Goal: Transaction & Acquisition: Purchase product/service

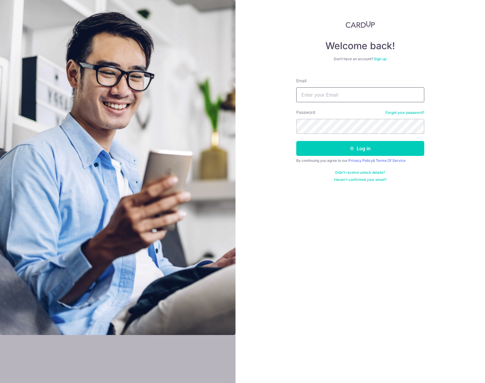
click at [323, 89] on input "Email" at bounding box center [361, 94] width 128 height 15
click at [324, 92] on input "Email" at bounding box center [361, 94] width 128 height 15
type input "haadyanto"
type input "hadyantosuryadi@yahoo.com"
click at [297, 141] on button "Log in" at bounding box center [361, 148] width 128 height 15
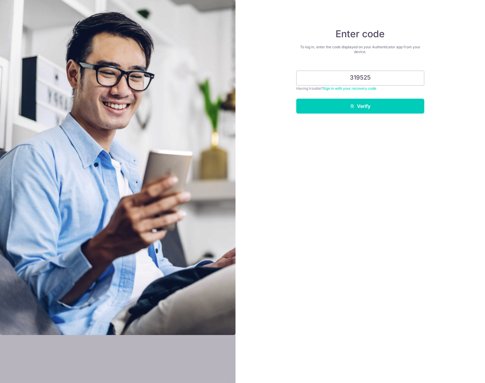
type input "319525"
click at [297, 99] on button "Verify" at bounding box center [361, 106] width 128 height 15
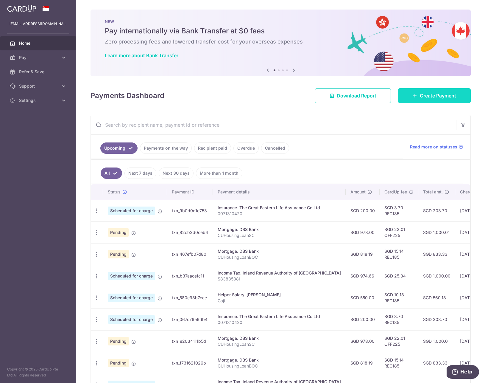
click at [427, 96] on span "Create Payment" at bounding box center [438, 95] width 36 height 7
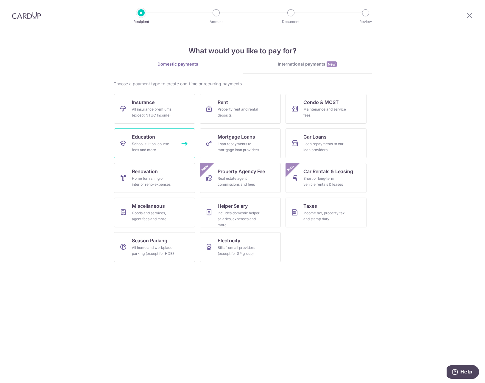
click at [156, 144] on div "School, tuition, course fees and more" at bounding box center [153, 147] width 43 height 12
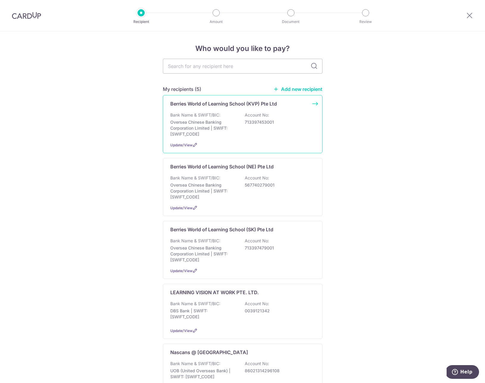
click at [253, 125] on div "Bank Name & SWIFT/BIC: Oversea Chinese Banking Corporation Limited | SWIFT: OCB…" at bounding box center [242, 124] width 145 height 25
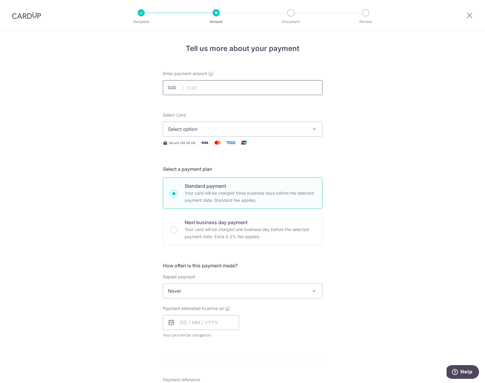
click at [197, 91] on input "text" at bounding box center [243, 87] width 160 height 15
type input "818.19"
click at [274, 118] on div "Select Card Select option Add credit card Your Cards **** 2389 **** 5007 **** 5…" at bounding box center [243, 124] width 160 height 24
click at [214, 129] on span "Select option" at bounding box center [237, 128] width 139 height 7
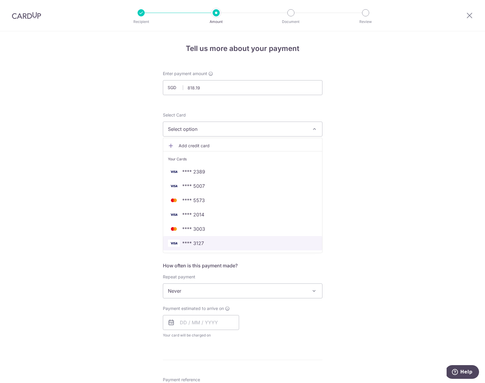
click at [219, 242] on span "**** 3127" at bounding box center [243, 243] width 150 height 7
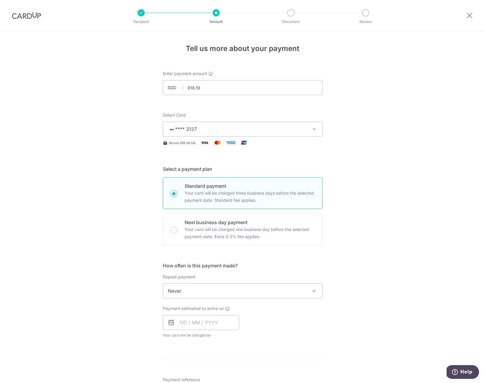
click at [214, 285] on span "Never" at bounding box center [242, 291] width 159 height 14
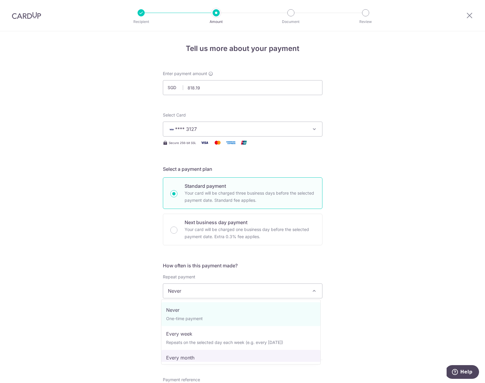
select select "3"
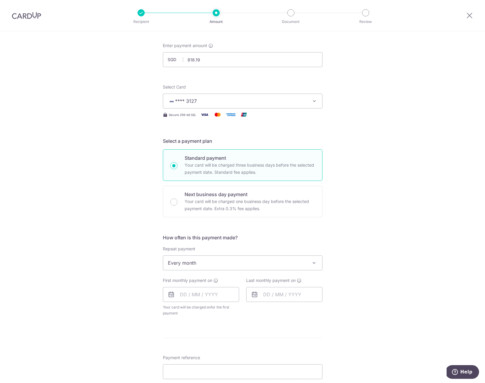
scroll to position [125, 0]
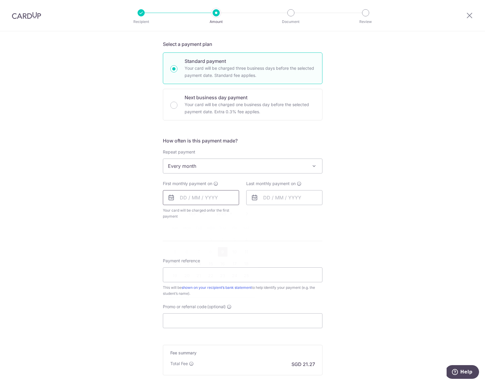
click at [194, 199] on input "text" at bounding box center [201, 197] width 76 height 15
click at [193, 239] on table "Sun Mon Tue Wed Thu Fri Sat 1 2 3 4 5 6 7 8 9 10 11 12 13 14 15 16 17 18 19 20 …" at bounding box center [210, 258] width 83 height 72
click at [226, 251] on link "9" at bounding box center [223, 252] width 10 height 10
type input "09/10/2025"
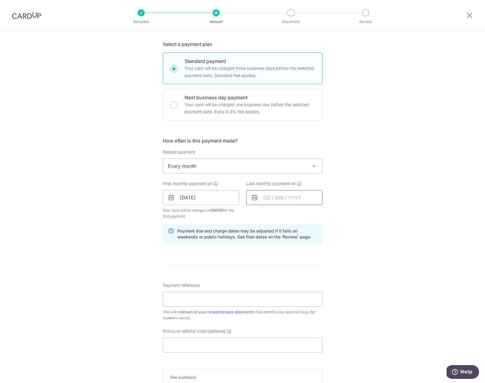
click at [283, 195] on input "text" at bounding box center [284, 197] width 76 height 15
click at [330, 215] on link "Next" at bounding box center [330, 213] width 7 height 7
click at [268, 290] on link "24" at bounding box center [271, 288] width 10 height 10
type input "24/11/2025"
click at [222, 280] on form "Enter payment amount SGD 818.19 818.19 Select Card **** 3127 Add credit card Yo…" at bounding box center [243, 197] width 160 height 502
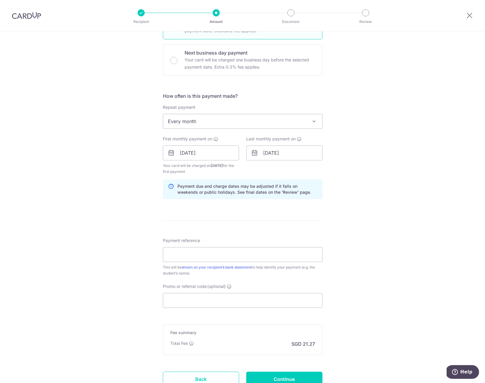
scroll to position [173, 0]
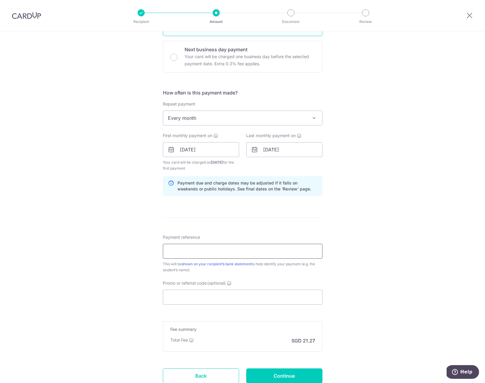
click at [212, 254] on input "Payment reference" at bounding box center [243, 251] width 160 height 15
type input "rec"
drag, startPoint x: 210, startPoint y: 254, endPoint x: 159, endPoint y: 254, distance: 50.7
click at [159, 254] on div "Tell us more about your payment Enter payment amount SGD 818.19 818.19 Select C…" at bounding box center [242, 142] width 485 height 569
drag, startPoint x: 143, startPoint y: 246, endPoint x: 141, endPoint y: 247, distance: 3.1
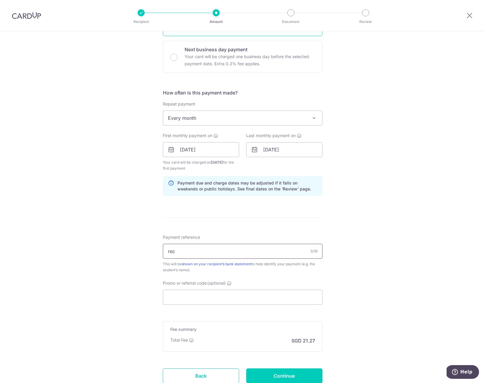
click at [139, 246] on div "Tell us more about your payment Enter payment amount SGD 818.19 818.19 Select C…" at bounding box center [242, 142] width 485 height 569
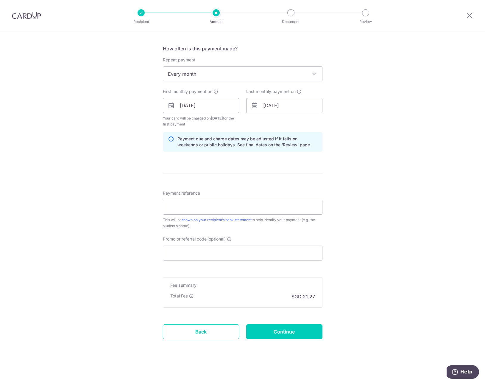
scroll to position [218, 0]
click at [189, 254] on input "Promo or referral code (optional)" at bounding box center [243, 252] width 160 height 15
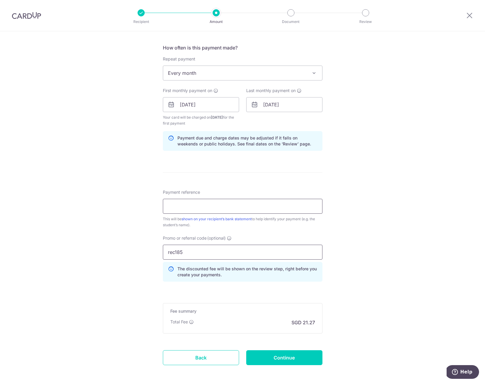
type input "rec185"
click at [175, 203] on input "Payment reference" at bounding box center [243, 206] width 160 height 15
type input "S22196-Hannah Suryadi-9277 6767"
click at [120, 273] on div "Tell us more about your payment Enter payment amount SGD 818.19 818.19 Select C…" at bounding box center [242, 111] width 485 height 596
click at [282, 357] on input "Continue" at bounding box center [284, 357] width 76 height 15
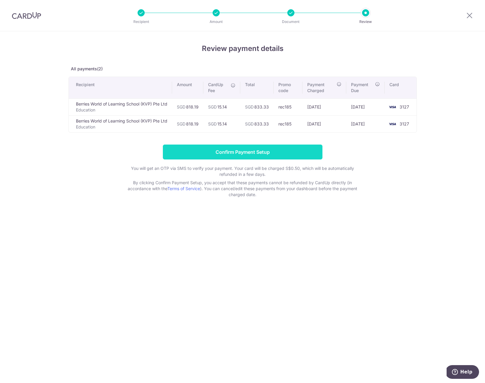
click at [271, 156] on input "Confirm Payment Setup" at bounding box center [243, 152] width 160 height 15
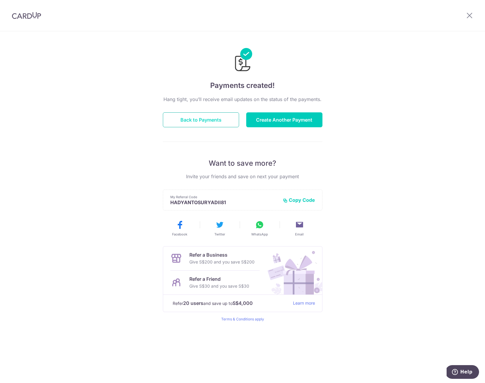
click at [229, 124] on button "Back to Payments" at bounding box center [201, 119] width 76 height 15
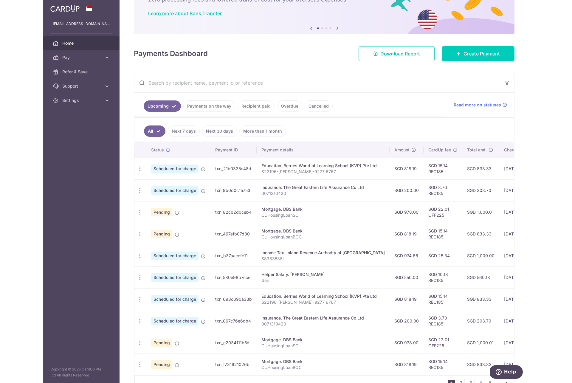
scroll to position [43, 0]
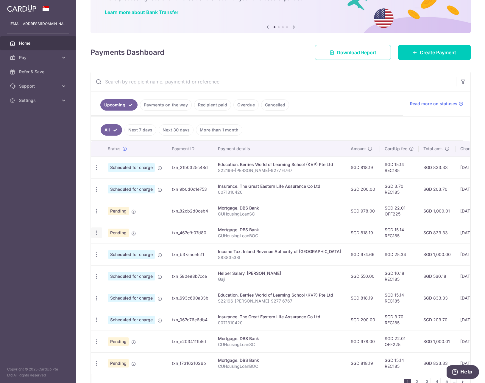
click at [97, 231] on icon "button" at bounding box center [97, 233] width 6 height 6
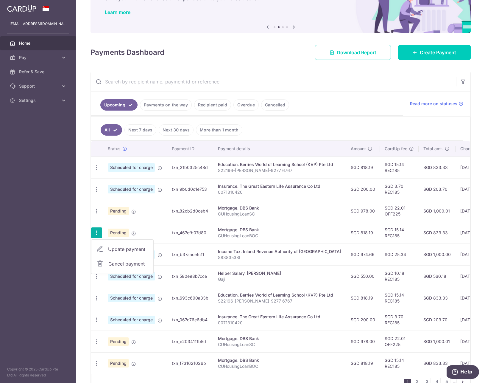
click at [15, 189] on aside "hadyantosuryadi@yahoo.com Home Pay Payments Recipients Cards Refer & Save Suppo…" at bounding box center [38, 191] width 76 height 383
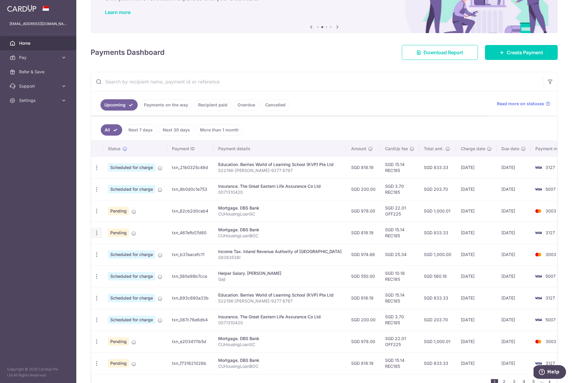
click at [94, 233] on icon "button" at bounding box center [97, 233] width 6 height 6
click at [135, 262] on span "Cancel payment" at bounding box center [128, 263] width 40 height 7
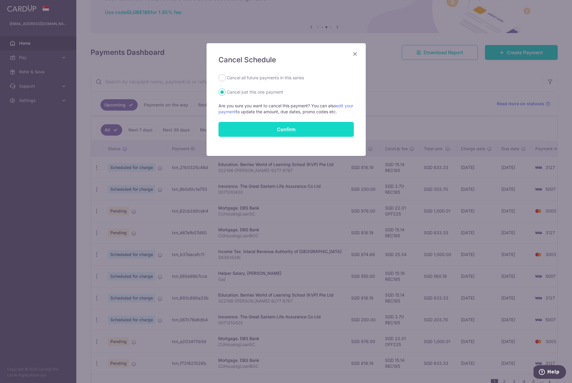
click at [279, 126] on button "Confirm" at bounding box center [285, 129] width 135 height 15
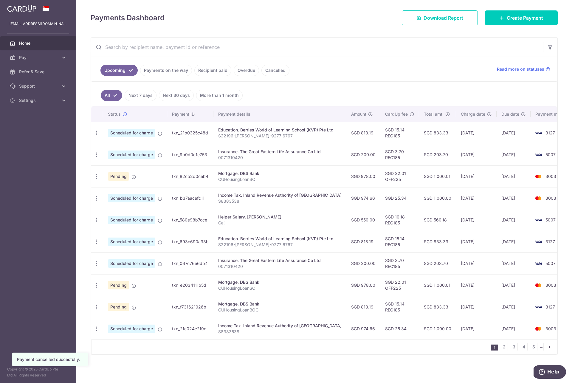
scroll to position [81, 0]
click at [528, 14] on span "Create Payment" at bounding box center [525, 17] width 36 height 7
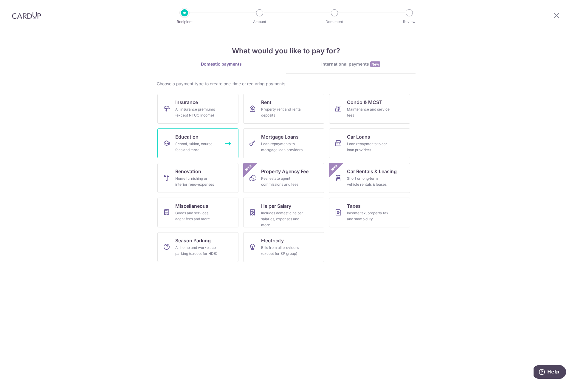
click at [192, 148] on div "School, tuition, course fees and more" at bounding box center [196, 147] width 43 height 12
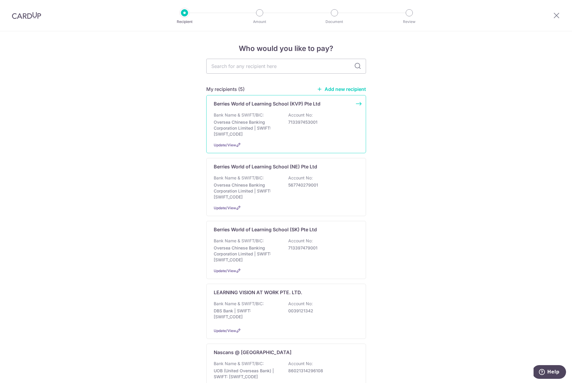
click at [237, 127] on p "Oversea Chinese Banking Corporation Limited | SWIFT: OCBCSGSGXXX" at bounding box center [247, 128] width 67 height 18
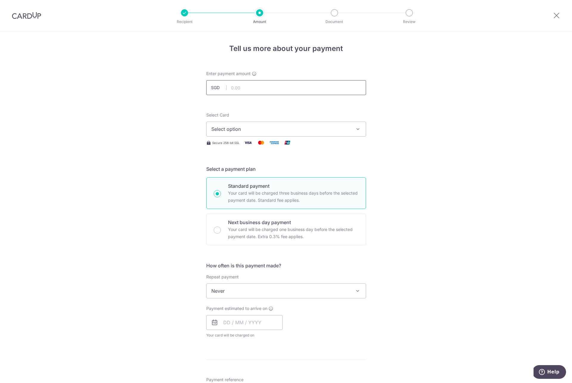
click at [247, 89] on input "text" at bounding box center [286, 87] width 160 height 15
type input "542.13"
click at [260, 135] on button "Select option" at bounding box center [286, 129] width 160 height 15
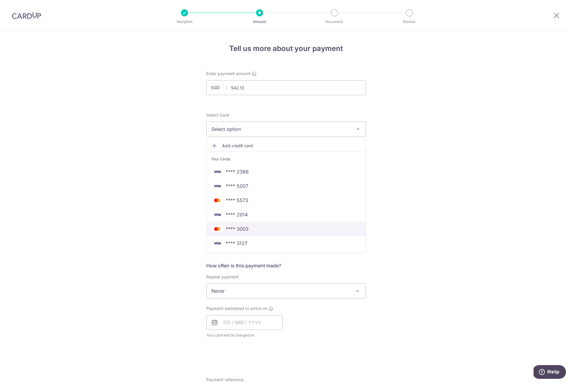
click at [271, 233] on link "**** 3003" at bounding box center [286, 229] width 159 height 14
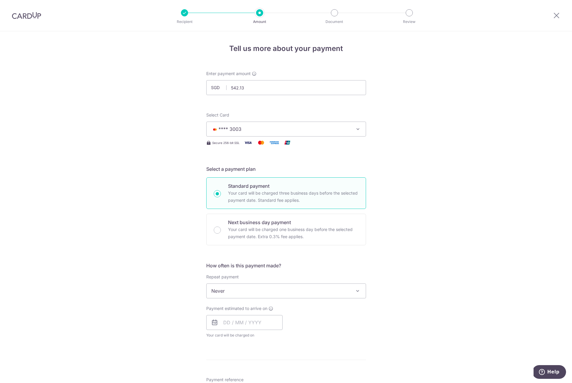
click at [266, 292] on span "Never" at bounding box center [286, 291] width 159 height 14
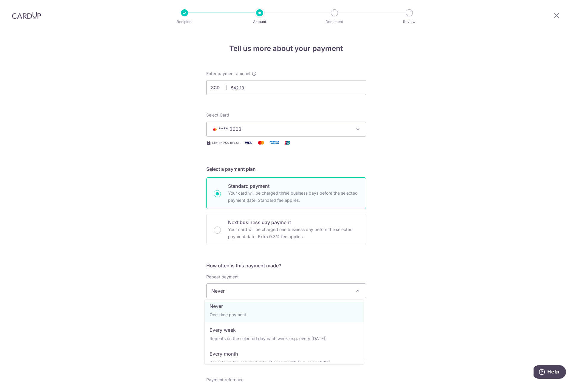
scroll to position [10, 0]
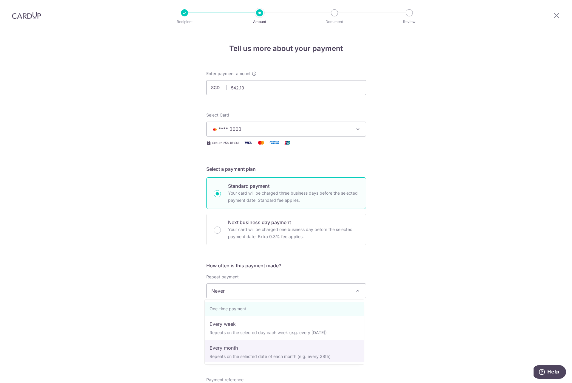
select select "3"
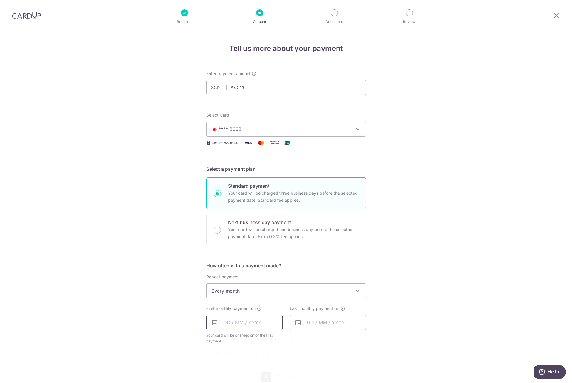
click at [245, 322] on input "text" at bounding box center [244, 322] width 76 height 15
click at [172, 240] on div "Tell us more about your payment Enter payment amount SGD 542.13 542.13 Select C…" at bounding box center [286, 303] width 572 height 545
click at [28, 5] on div at bounding box center [26, 15] width 53 height 31
click at [29, 16] on img at bounding box center [26, 15] width 29 height 7
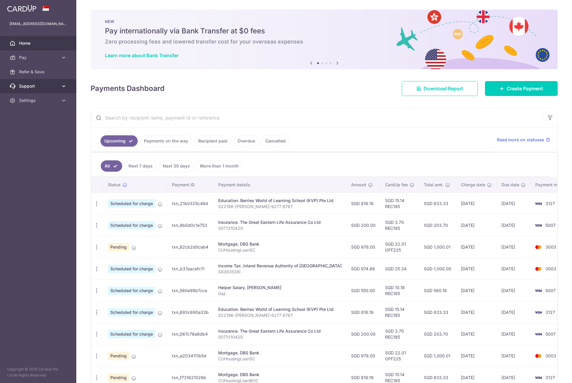
click at [33, 88] on span "Support" at bounding box center [38, 86] width 39 height 6
click at [35, 76] on link "Refer & Save" at bounding box center [38, 72] width 76 height 14
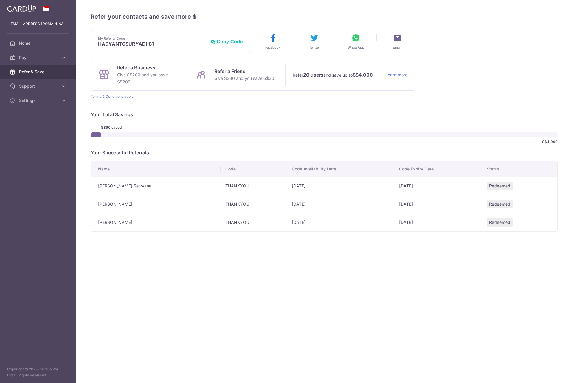
drag, startPoint x: 248, startPoint y: 225, endPoint x: 230, endPoint y: 226, distance: 18.2
click at [271, 225] on td "THANKYOU" at bounding box center [254, 222] width 66 height 18
click at [227, 224] on td "THANKYOU" at bounding box center [254, 222] width 66 height 18
click at [25, 44] on span "Home" at bounding box center [38, 43] width 39 height 6
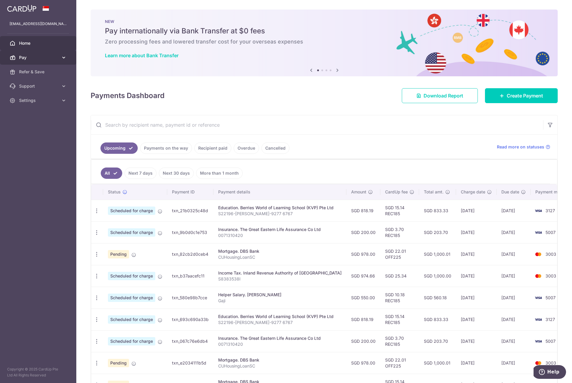
click at [50, 61] on link "Pay" at bounding box center [38, 57] width 76 height 14
click at [42, 73] on span "Payments" at bounding box center [38, 72] width 39 height 6
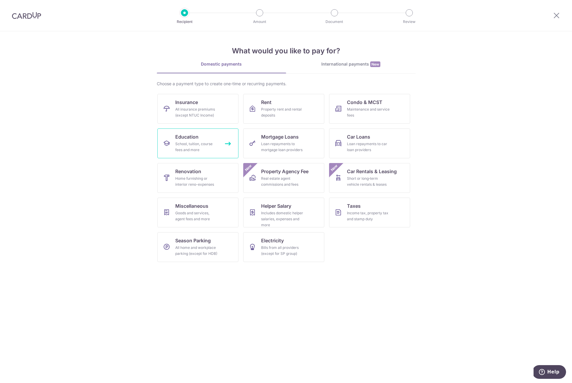
click at [186, 136] on span "Education" at bounding box center [186, 136] width 23 height 7
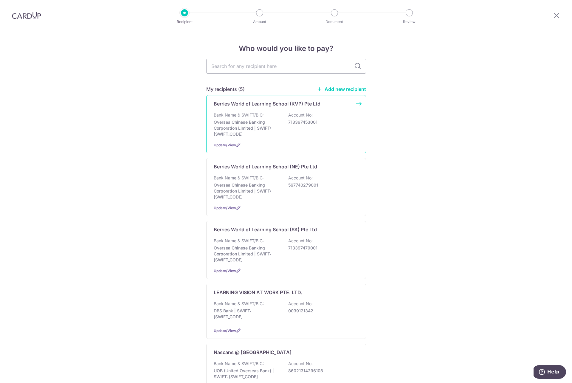
click at [260, 131] on p "Oversea Chinese Banking Corporation Limited | SWIFT: [SWIFT_CODE]" at bounding box center [247, 128] width 67 height 18
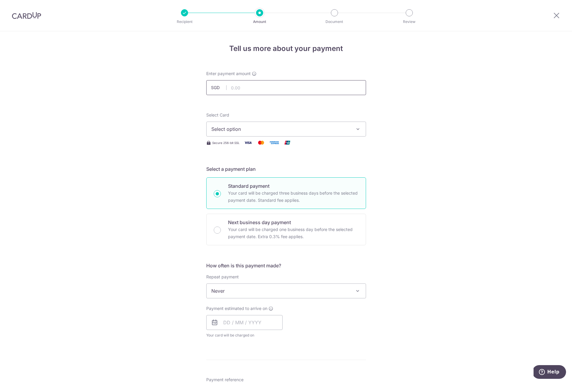
click at [257, 92] on input "text" at bounding box center [286, 87] width 160 height 15
type input "542.31"
click at [319, 105] on form "Enter payment amount SGD 542.31 542.31 Select Card Select option Add credit car…" at bounding box center [286, 307] width 160 height 472
click at [285, 127] on span "Select option" at bounding box center [280, 128] width 139 height 7
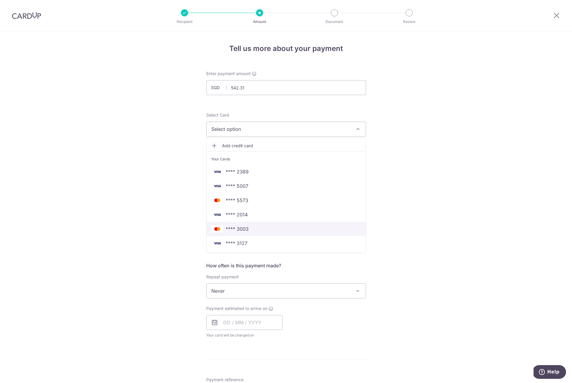
click at [260, 233] on link "**** 3003" at bounding box center [286, 229] width 159 height 14
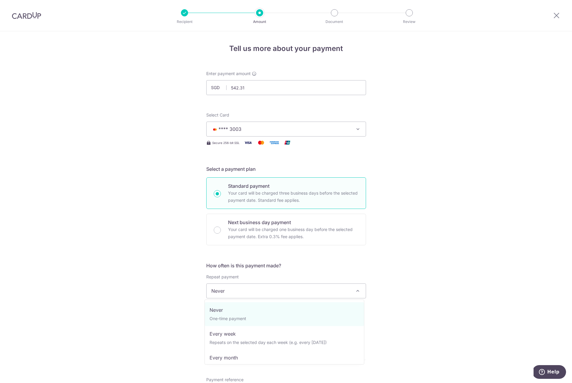
click at [277, 295] on span "Never" at bounding box center [286, 291] width 159 height 14
select select "3"
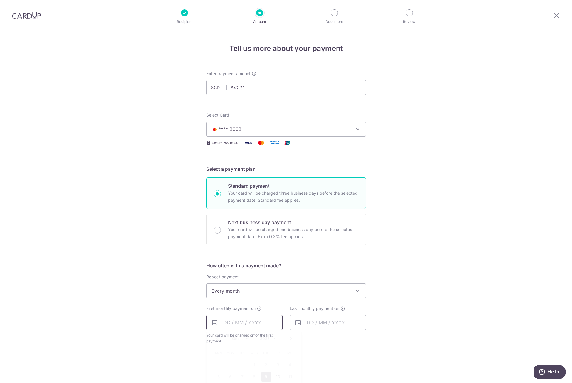
click at [231, 328] on input "text" at bounding box center [244, 322] width 76 height 15
drag, startPoint x: 264, startPoint y: 378, endPoint x: 314, endPoint y: 331, distance: 68.9
click at [264, 378] on link "9" at bounding box center [266, 377] width 10 height 10
type input "[DATE]"
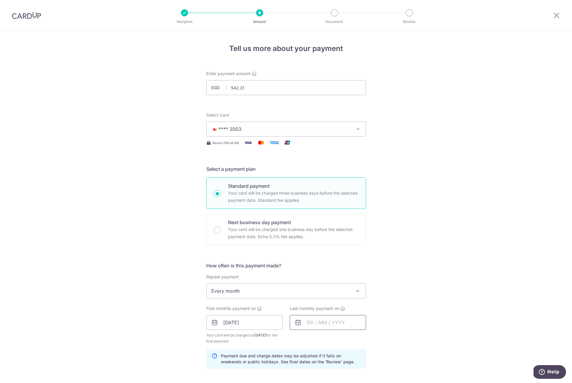
click at [316, 325] on input "text" at bounding box center [328, 322] width 76 height 15
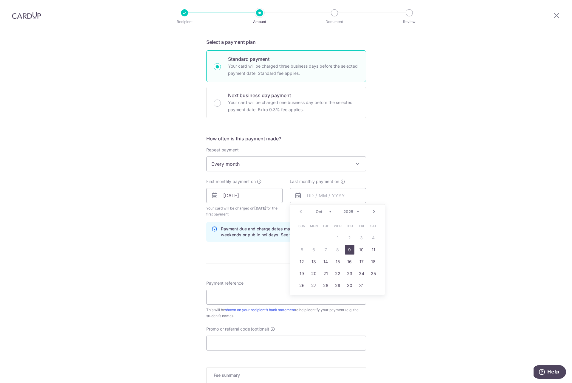
click at [372, 210] on link "Next" at bounding box center [373, 211] width 7 height 7
click at [312, 288] on link "24" at bounding box center [314, 286] width 10 height 10
type input "[DATE]"
click at [222, 298] on input "Payment reference" at bounding box center [286, 297] width 160 height 15
type input "S22196-[PERSON_NAME]-9277 6767"
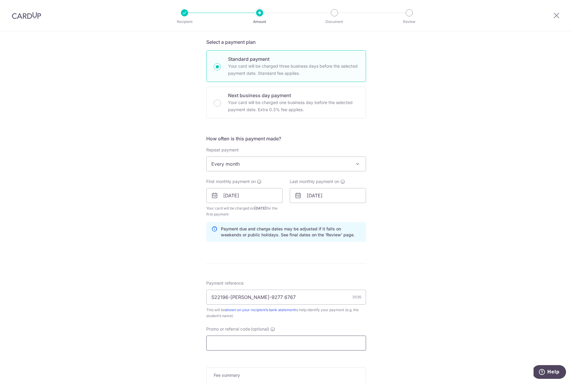
click at [223, 342] on input "Promo or referral code (optional)" at bounding box center [286, 343] width 160 height 15
type input "rec185"
click at [366, 321] on div "Tell us more about your payment Enter payment amount SGD 542.31 542.31 Select C…" at bounding box center [286, 202] width 572 height 596
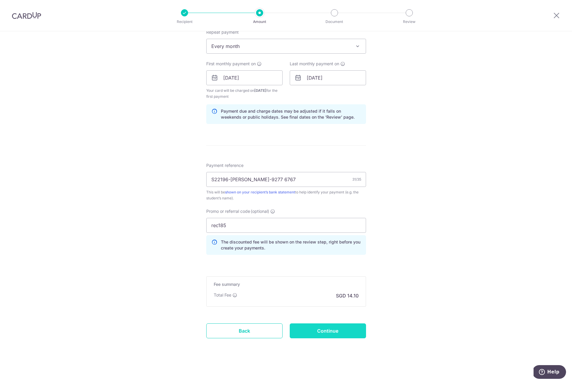
click at [309, 328] on input "Continue" at bounding box center [328, 330] width 76 height 15
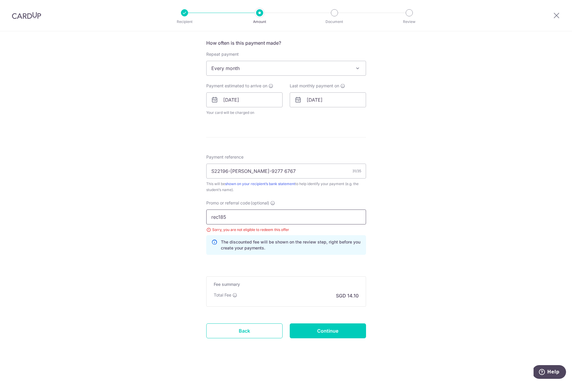
drag, startPoint x: 174, startPoint y: 225, endPoint x: 166, endPoint y: 224, distance: 7.8
click at [166, 224] on div "Tell us more about your payment Enter payment amount SGD 542.31 542.31 Select C…" at bounding box center [286, 96] width 572 height 574
drag, startPoint x: 243, startPoint y: 218, endPoint x: 153, endPoint y: 211, distance: 91.2
click at [154, 212] on div "Tell us more about your payment Enter payment amount SGD 542.31 542.31 Select C…" at bounding box center [286, 96] width 572 height 574
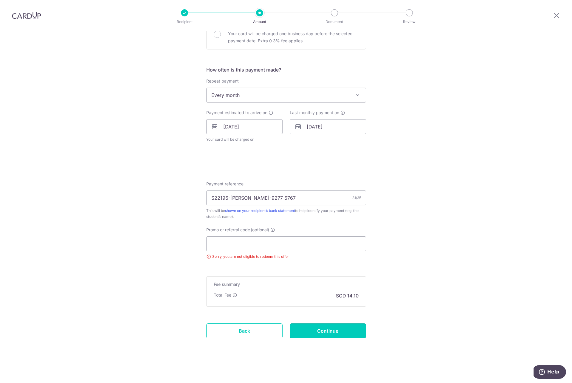
drag, startPoint x: 333, startPoint y: 333, endPoint x: 333, endPoint y: 329, distance: 4.2
click at [333, 334] on input "Continue" at bounding box center [328, 330] width 76 height 15
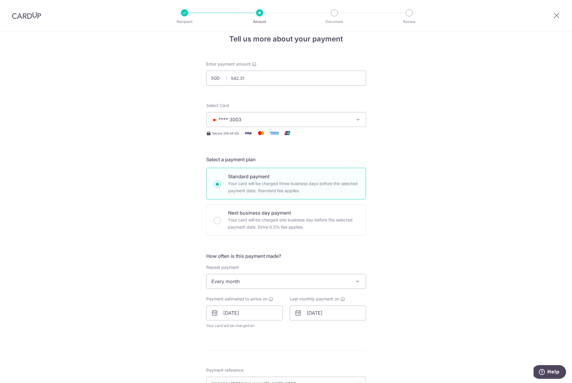
scroll to position [115, 0]
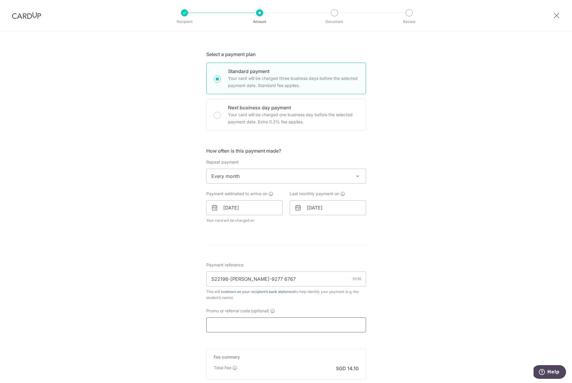
click at [239, 321] on input "Promo or referral code (optional)" at bounding box center [286, 324] width 160 height 15
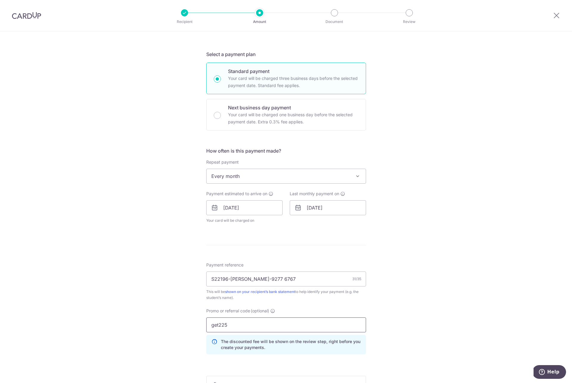
type input "get225"
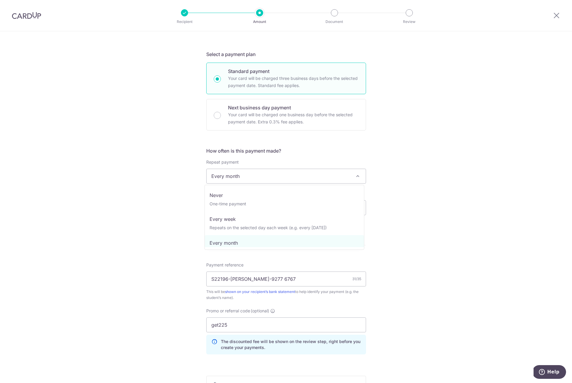
click at [274, 180] on span "Every month" at bounding box center [286, 176] width 159 height 14
select select "1"
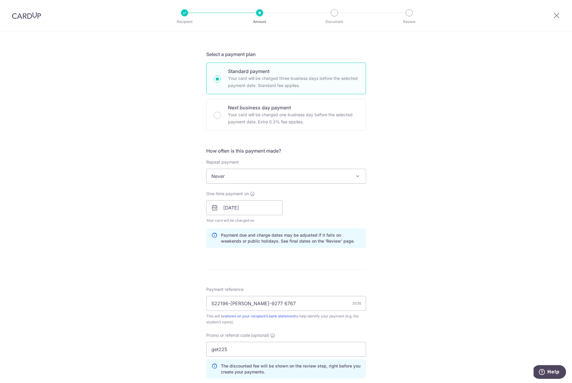
click at [395, 272] on div "Tell us more about your payment Enter payment amount SGD 542.31 542.31 Select C…" at bounding box center [286, 212] width 572 height 590
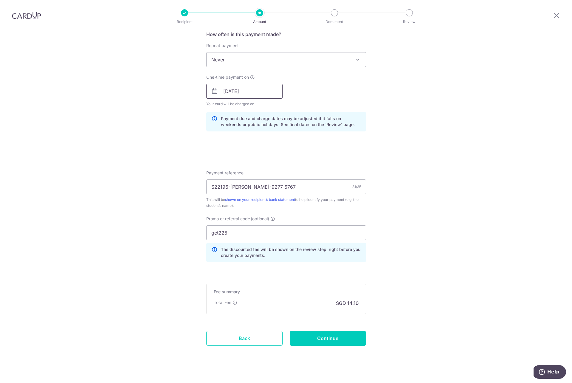
drag, startPoint x: 238, startPoint y: 97, endPoint x: 241, endPoint y: 98, distance: 3.7
click at [239, 97] on input "[DATE]" at bounding box center [244, 91] width 76 height 15
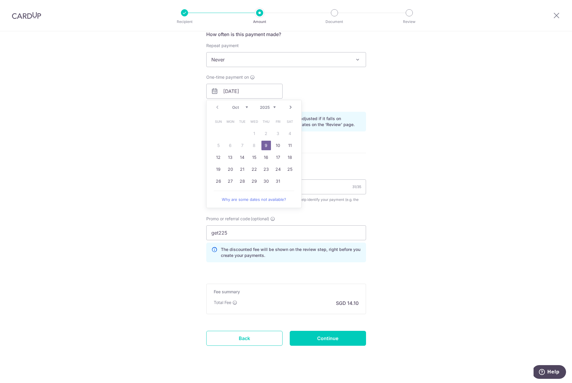
drag, startPoint x: 265, startPoint y: 144, endPoint x: 357, endPoint y: 164, distance: 94.6
click at [265, 144] on link "9" at bounding box center [266, 146] width 10 height 10
click at [357, 164] on form "Enter payment amount SGD 542.31 542.31 Select Card **** 3003 Add credit card Yo…" at bounding box center [286, 100] width 160 height 523
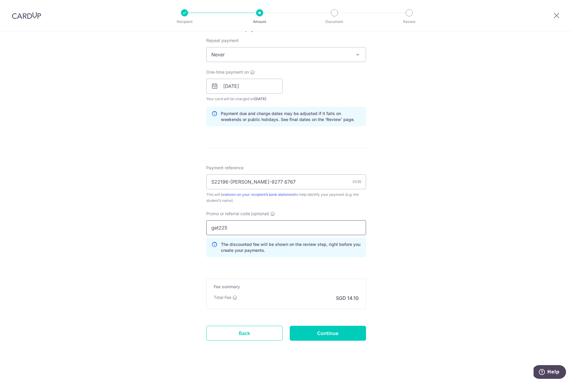
scroll to position [239, 0]
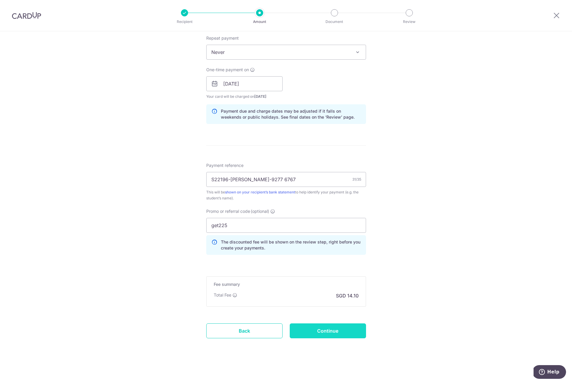
click at [332, 326] on input "Continue" at bounding box center [328, 330] width 76 height 15
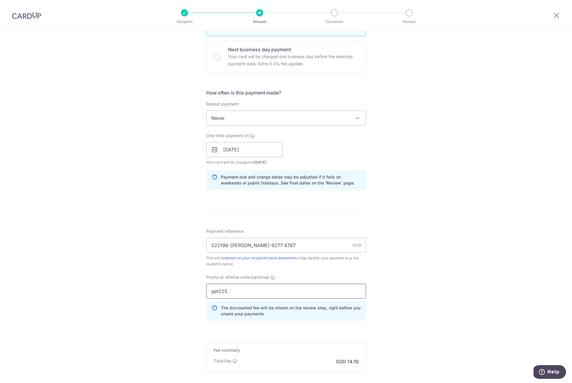
scroll to position [0, 0]
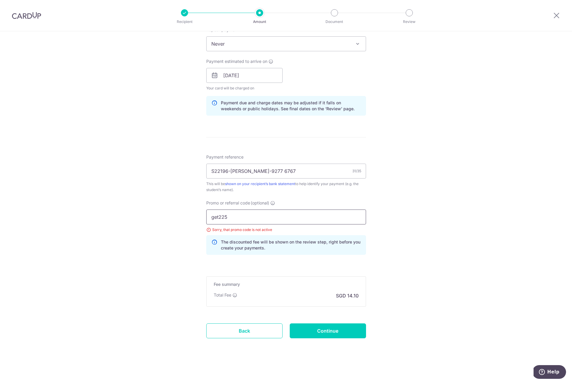
drag, startPoint x: 241, startPoint y: 217, endPoint x: 168, endPoint y: 207, distance: 73.7
click at [168, 207] on div "Tell us more about your payment Enter payment amount SGD 542.31 542.31 Select C…" at bounding box center [286, 83] width 572 height 599
type input "off225"
drag, startPoint x: 330, startPoint y: 324, endPoint x: 330, endPoint y: 327, distance: 3.6
click at [330, 324] on input "Continue" at bounding box center [328, 330] width 76 height 15
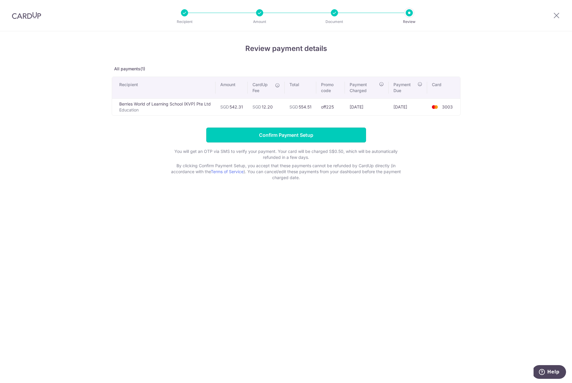
click at [305, 134] on input "Confirm Payment Setup" at bounding box center [286, 135] width 160 height 15
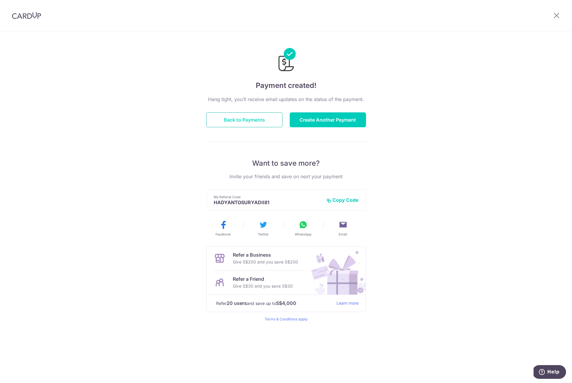
click at [263, 119] on button "Back to Payments" at bounding box center [244, 119] width 76 height 15
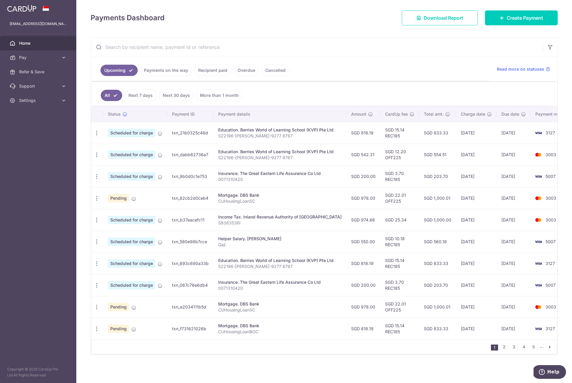
scroll to position [81, 0]
click at [97, 153] on icon "button" at bounding box center [97, 155] width 6 height 6
click at [111, 164] on link "Update payment" at bounding box center [122, 171] width 62 height 14
radio input "true"
type input "542.31"
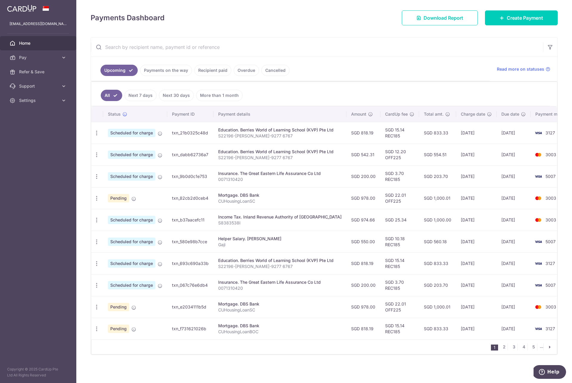
type input "[DATE]"
type input "S22196-[PERSON_NAME]-9277 6767"
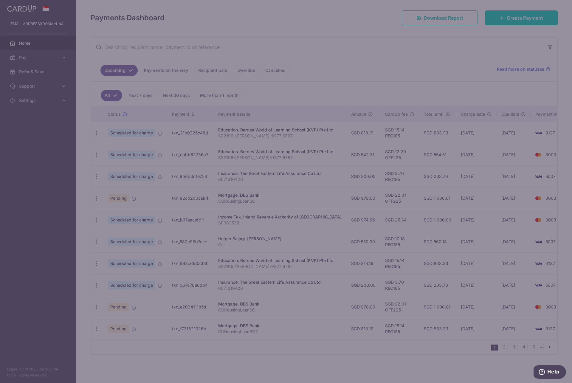
type input "OFF225"
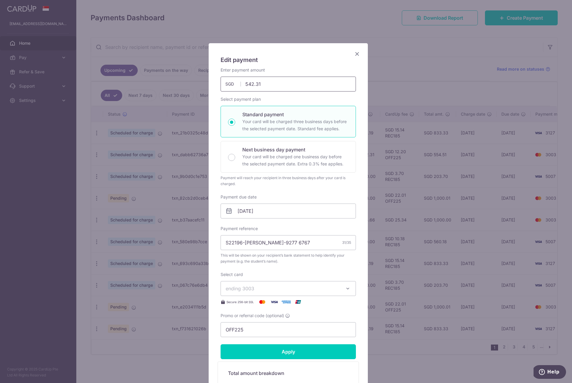
click at [279, 84] on input "542.31" at bounding box center [288, 84] width 135 height 15
type input "542.13"
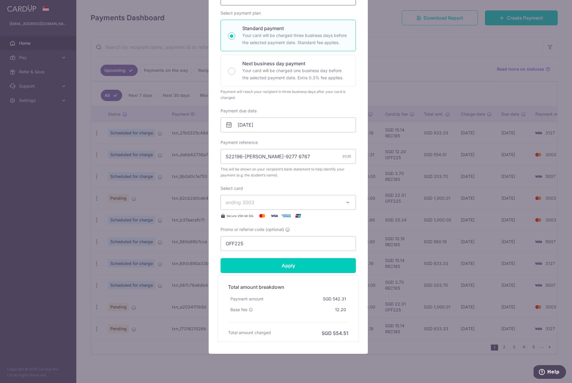
scroll to position [100, 0]
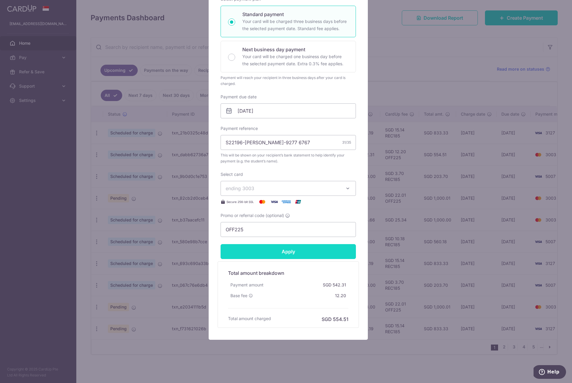
click at [282, 257] on input "Apply" at bounding box center [288, 251] width 135 height 15
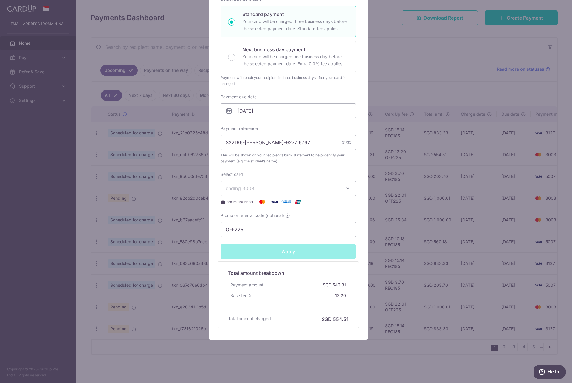
type input "Successfully Applied"
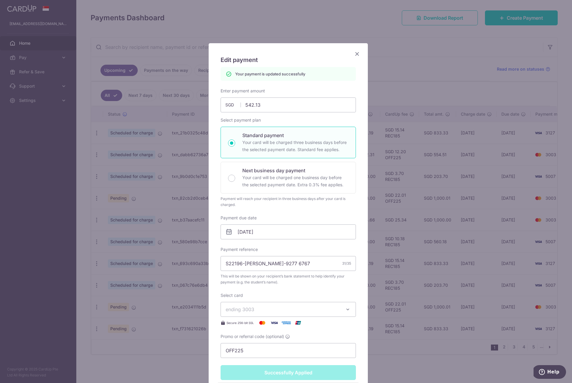
click at [357, 51] on icon "Close" at bounding box center [356, 53] width 7 height 7
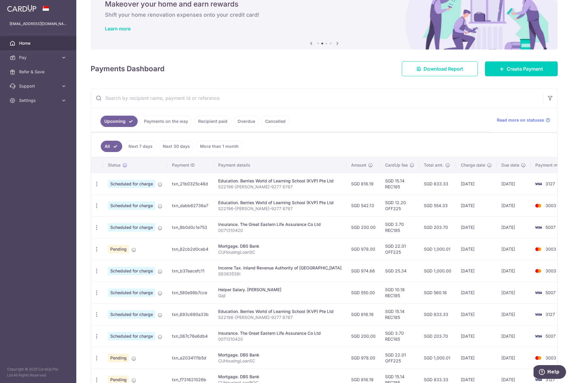
scroll to position [52, 0]
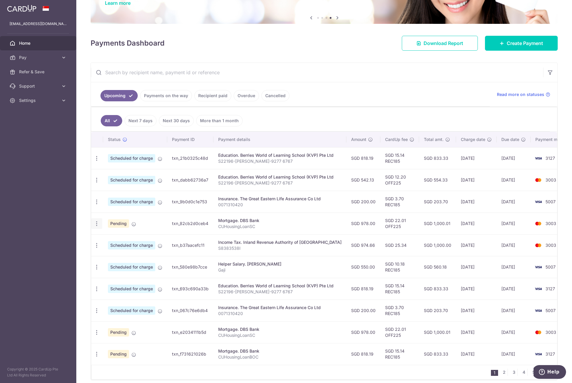
click at [98, 224] on icon "button" at bounding box center [97, 224] width 6 height 6
click at [111, 235] on link "Update payment" at bounding box center [122, 240] width 62 height 14
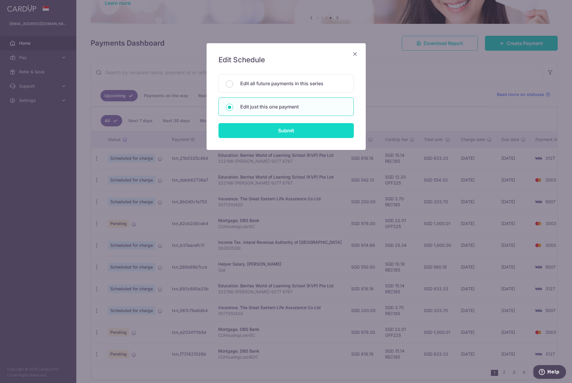
click at [266, 128] on input "Submit" at bounding box center [285, 130] width 135 height 15
radio input "true"
type input "978.00"
type input "[DATE]"
type input "CUHousingLoanSC"
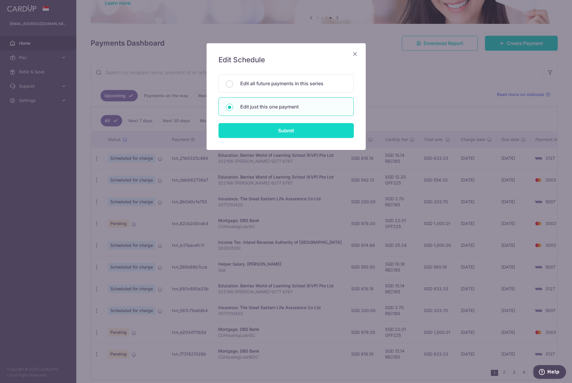
type input "OFF225"
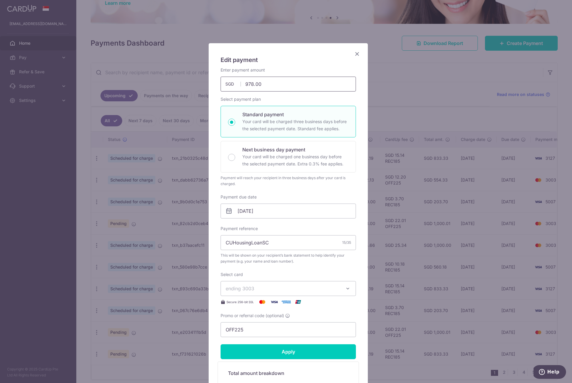
drag, startPoint x: 242, startPoint y: 83, endPoint x: 215, endPoint y: 79, distance: 27.6
click at [217, 79] on div "Enter payment amount 978.00 978.00 SGD To change the payment amount, please can…" at bounding box center [288, 79] width 142 height 24
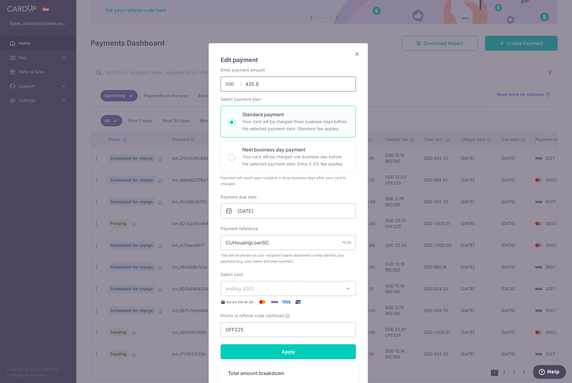
type input "435.87"
click at [301, 354] on input "Apply" at bounding box center [288, 351] width 135 height 15
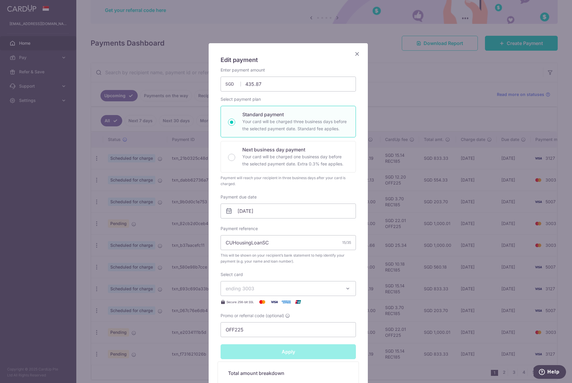
type input "Successfully Applied"
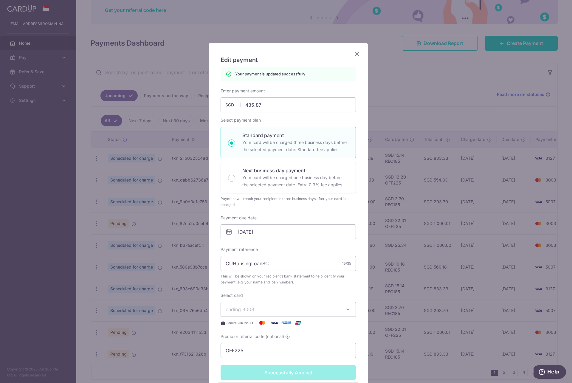
click at [353, 54] on icon "Close" at bounding box center [356, 53] width 7 height 7
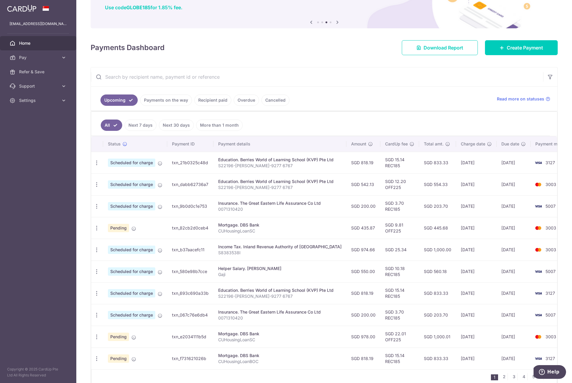
scroll to position [81, 0]
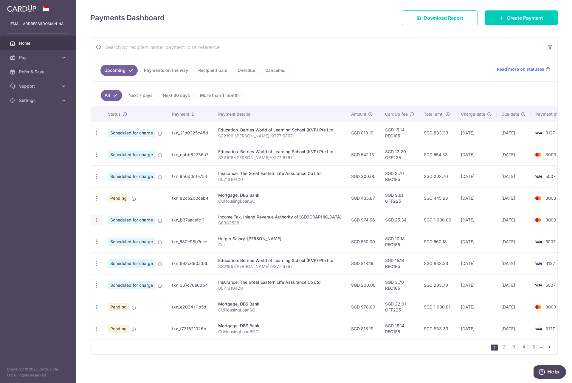
click at [94, 217] on icon "button" at bounding box center [97, 220] width 6 height 6
click at [123, 247] on span "Cancel payment" at bounding box center [128, 250] width 40 height 7
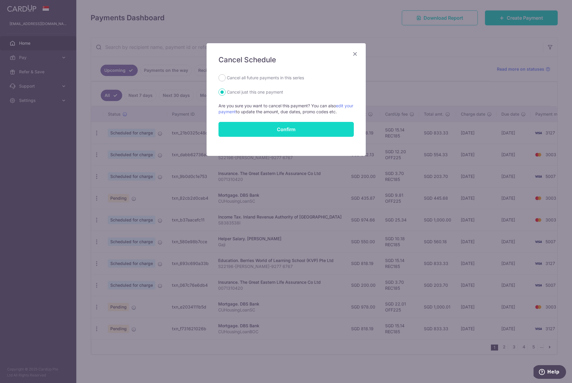
click at [251, 127] on button "Confirm" at bounding box center [285, 129] width 135 height 15
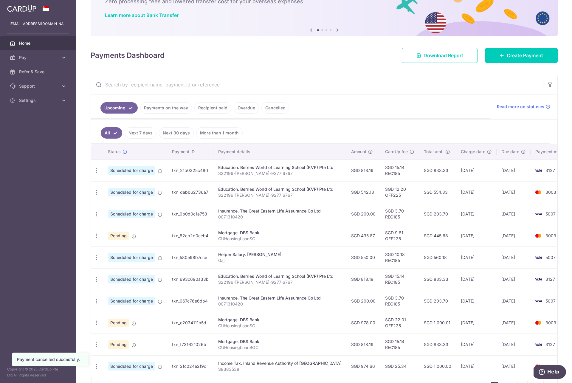
scroll to position [81, 0]
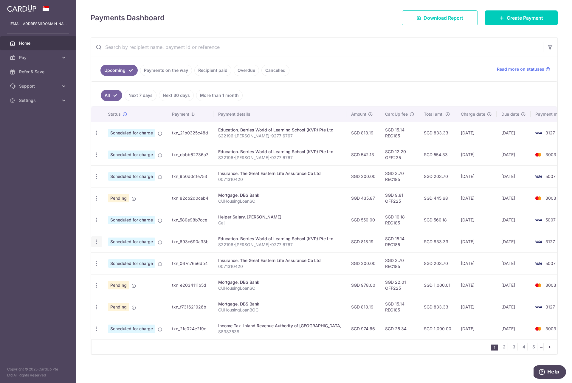
click at [94, 239] on icon "button" at bounding box center [97, 242] width 6 height 6
click at [117, 269] on span "Cancel payment" at bounding box center [128, 272] width 40 height 7
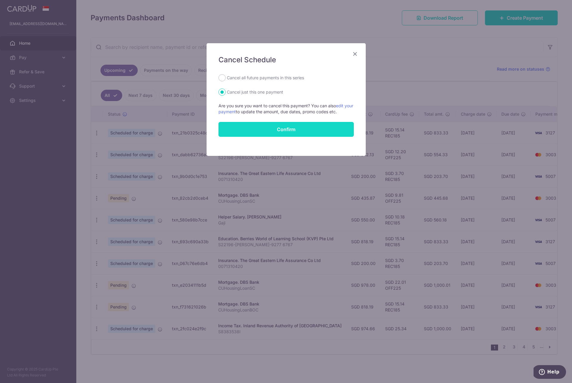
click at [250, 126] on button "Confirm" at bounding box center [285, 129] width 135 height 15
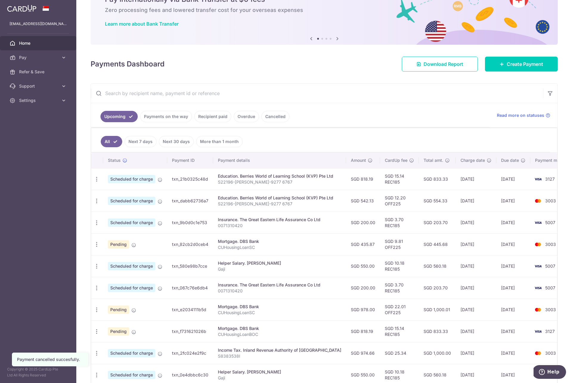
scroll to position [81, 0]
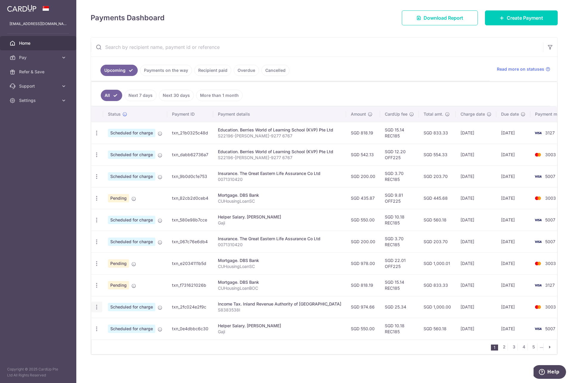
click at [97, 304] on icon "button" at bounding box center [97, 307] width 6 height 6
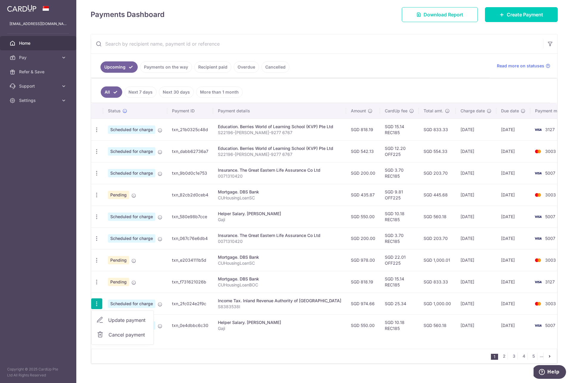
click at [120, 333] on span "Cancel payment" at bounding box center [128, 334] width 40 height 7
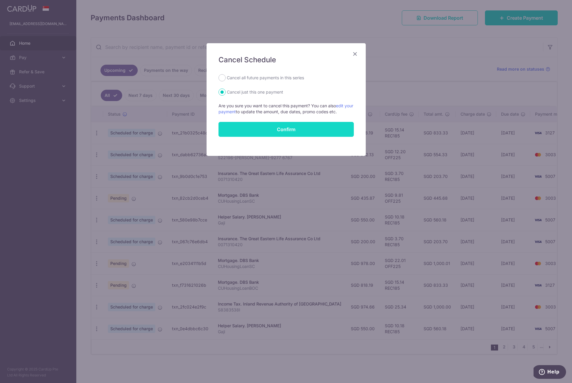
click at [255, 132] on button "Confirm" at bounding box center [285, 129] width 135 height 15
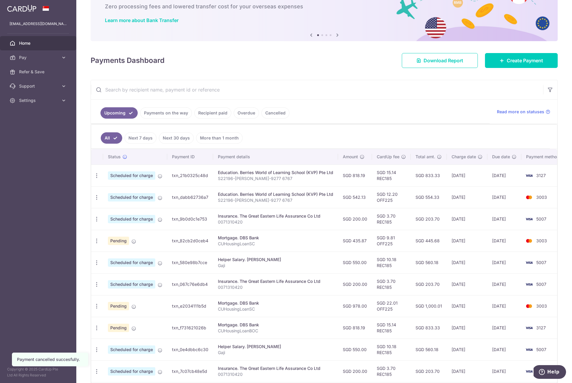
scroll to position [74, 0]
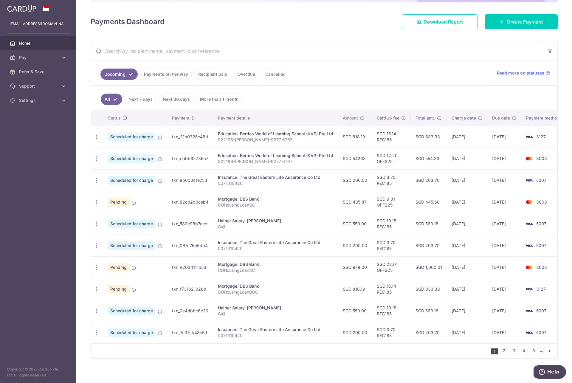
click at [500, 353] on link "2" at bounding box center [503, 350] width 7 height 7
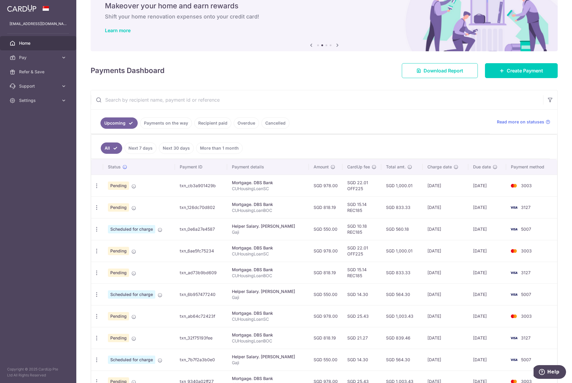
scroll to position [56, 0]
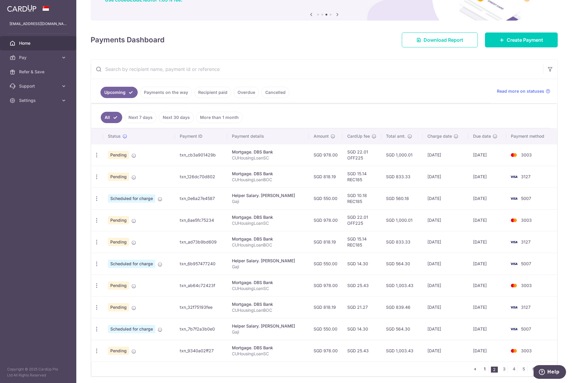
click at [481, 369] on link "1" at bounding box center [484, 368] width 7 height 7
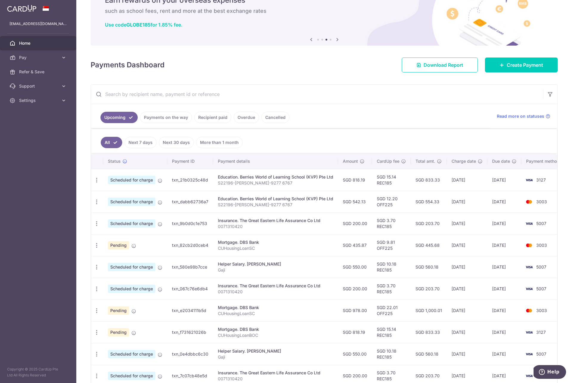
scroll to position [81, 0]
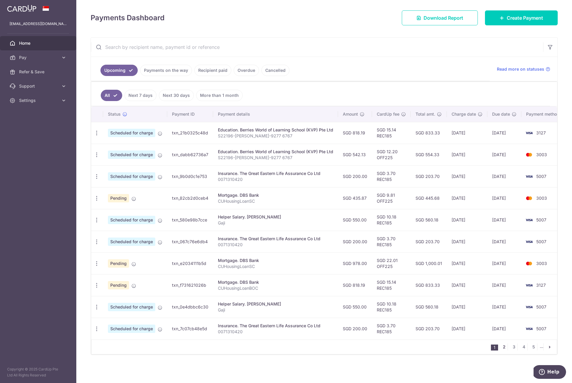
click at [500, 345] on link "2" at bounding box center [503, 346] width 7 height 7
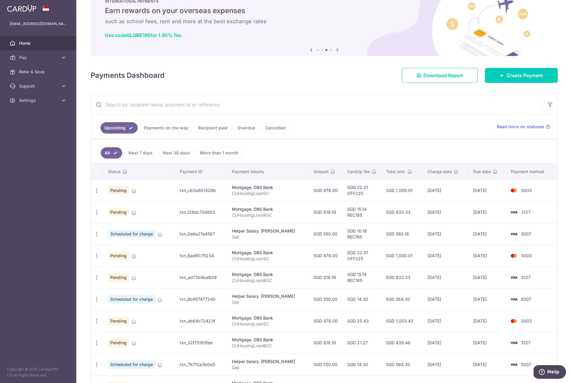
scroll to position [0, 0]
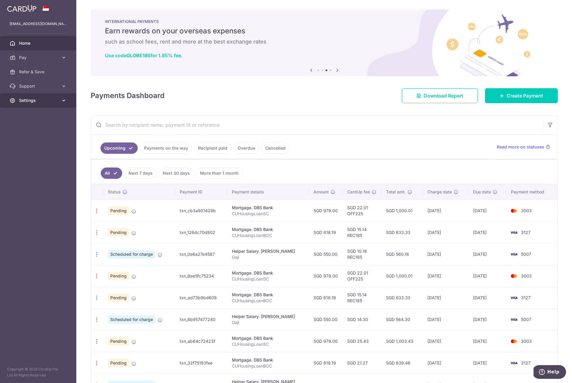
click at [59, 101] on link "Settings" at bounding box center [38, 100] width 76 height 14
click at [62, 94] on link "Settings" at bounding box center [38, 100] width 76 height 14
click at [63, 87] on icon at bounding box center [64, 86] width 6 height 6
click at [366, 156] on ul "Upcoming Payments on the way Recipient paid Overdue Cancelled" at bounding box center [290, 147] width 399 height 24
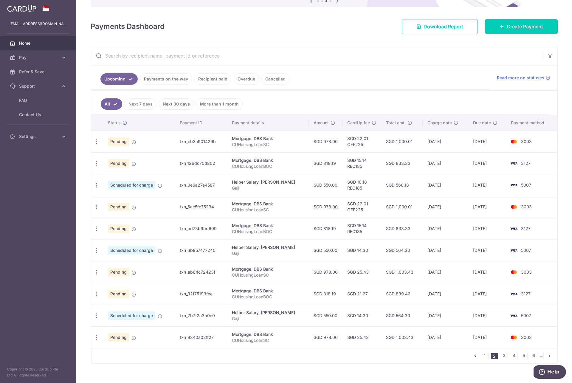
scroll to position [78, 0]
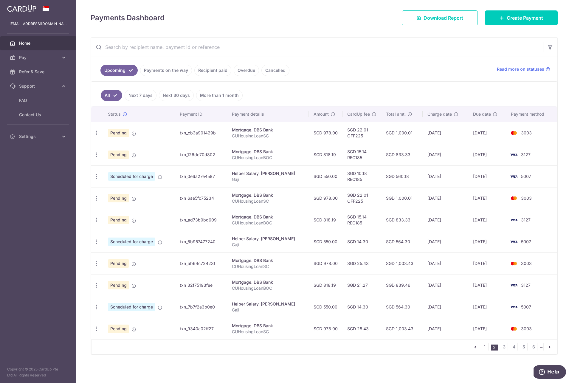
click at [483, 348] on link "1" at bounding box center [484, 346] width 7 height 7
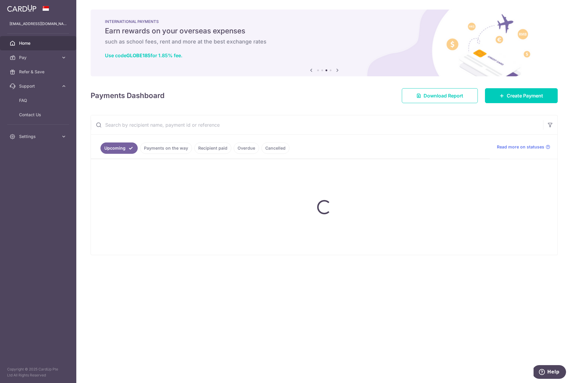
scroll to position [0, 0]
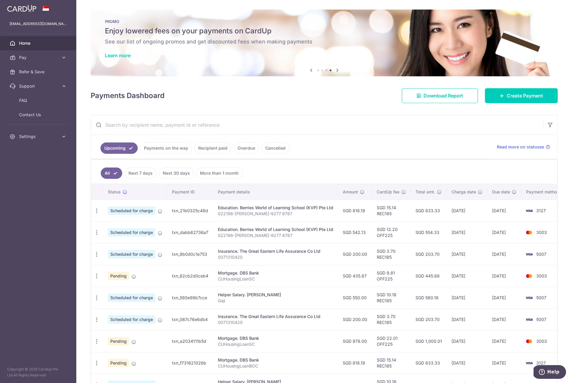
click at [164, 147] on link "Payments on the way" at bounding box center [166, 147] width 52 height 11
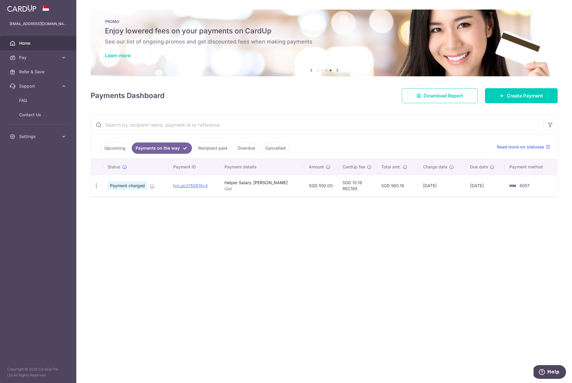
click at [109, 149] on link "Upcoming" at bounding box center [114, 147] width 29 height 11
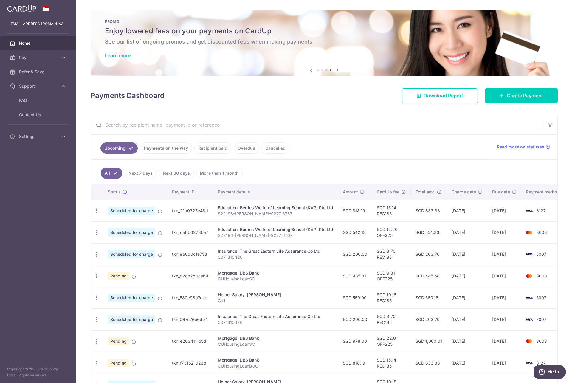
click at [173, 144] on link "Payments on the way" at bounding box center [166, 147] width 52 height 11
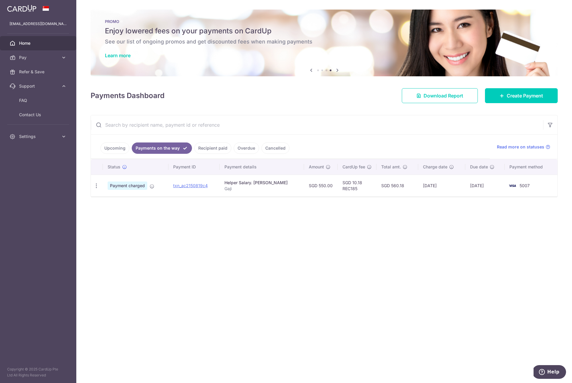
click at [109, 149] on link "Upcoming" at bounding box center [114, 147] width 29 height 11
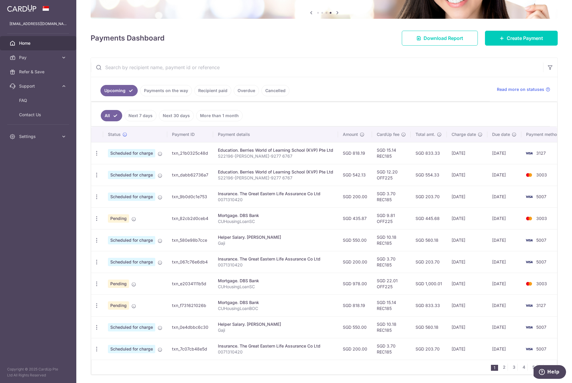
scroll to position [81, 0]
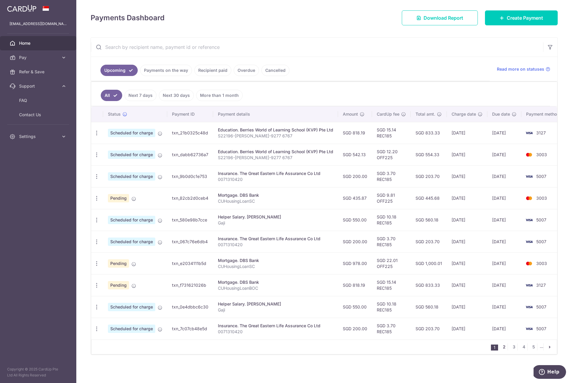
click at [503, 347] on link "2" at bounding box center [503, 346] width 7 height 7
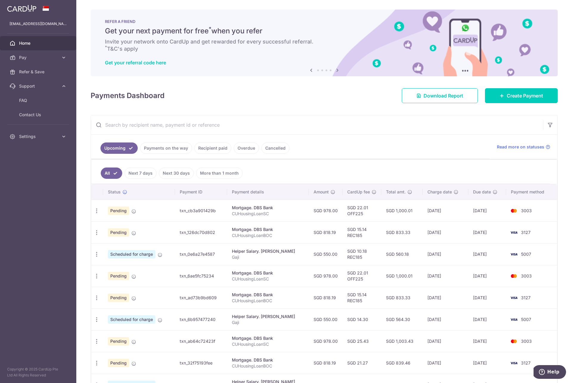
drag, startPoint x: 278, startPoint y: 120, endPoint x: 260, endPoint y: 120, distance: 17.9
click at [278, 120] on input "text" at bounding box center [317, 124] width 452 height 19
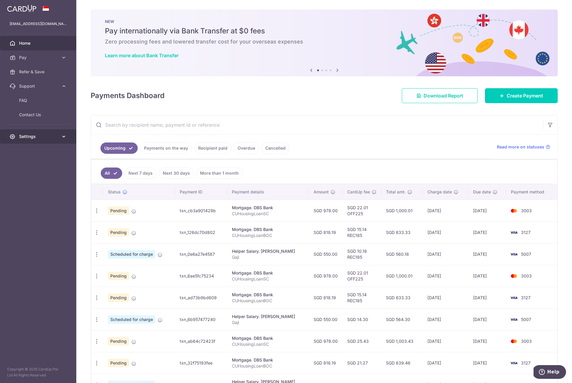
click at [54, 140] on link "Settings" at bounding box center [38, 136] width 76 height 14
click at [40, 169] on link "Logout" at bounding box center [38, 165] width 76 height 14
